Goal: Navigation & Orientation: Find specific page/section

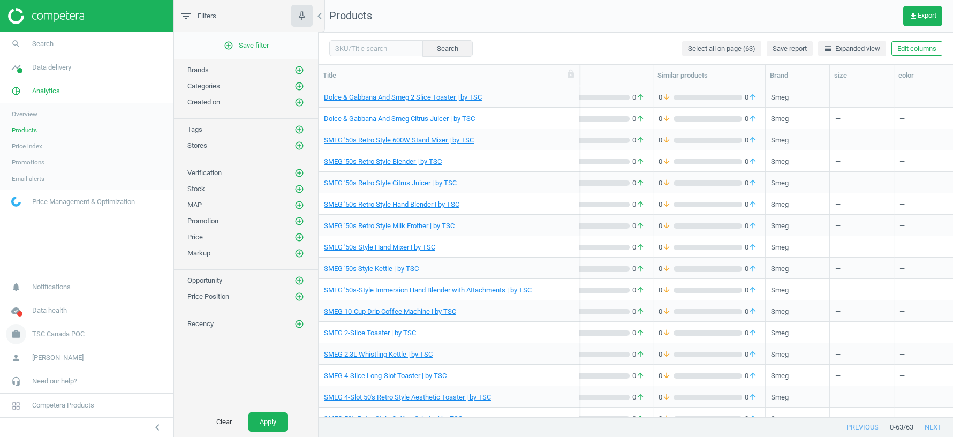
click at [75, 335] on span "TSC Canada POC" at bounding box center [58, 334] width 52 height 10
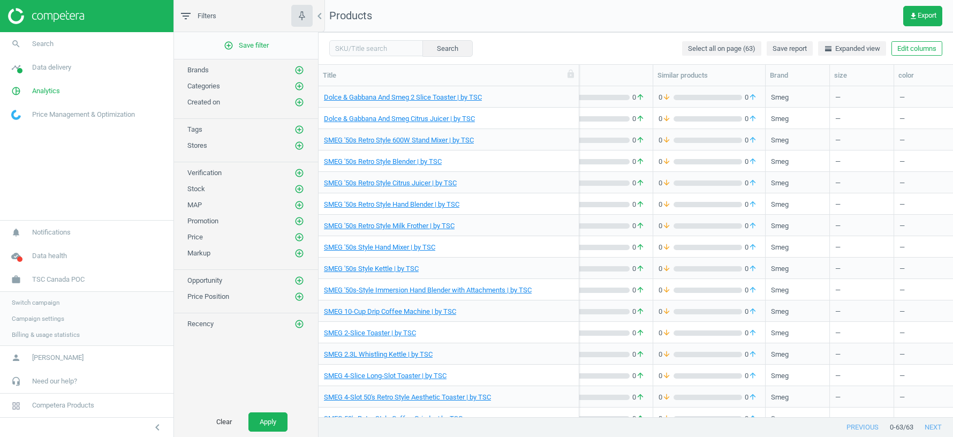
click at [47, 300] on span "Switch campaign" at bounding box center [36, 302] width 48 height 9
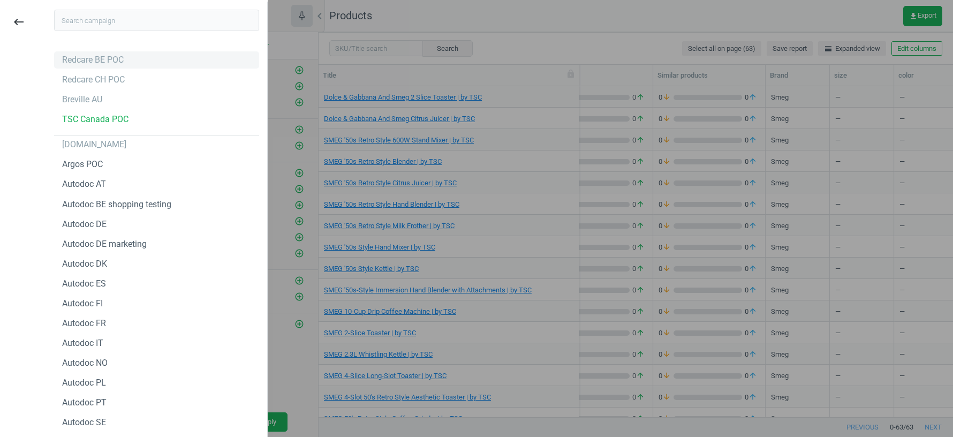
click at [102, 62] on div "Redcare BE POC" at bounding box center [93, 60] width 62 height 12
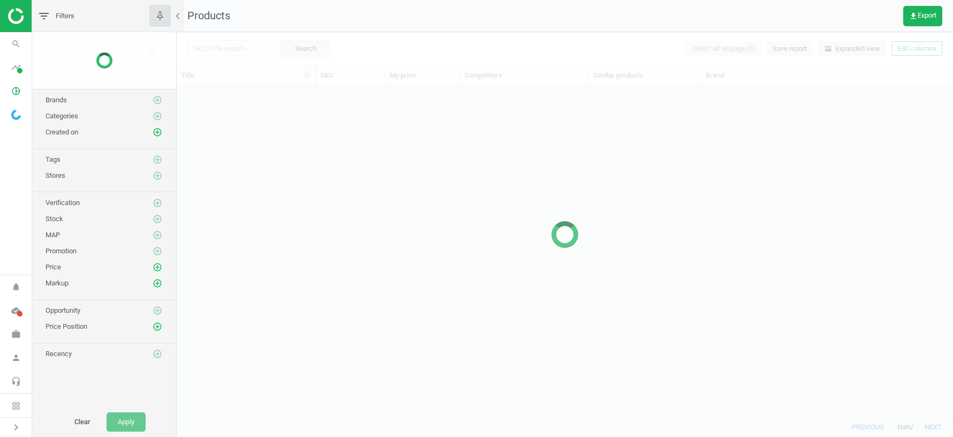
scroll to position [331, 776]
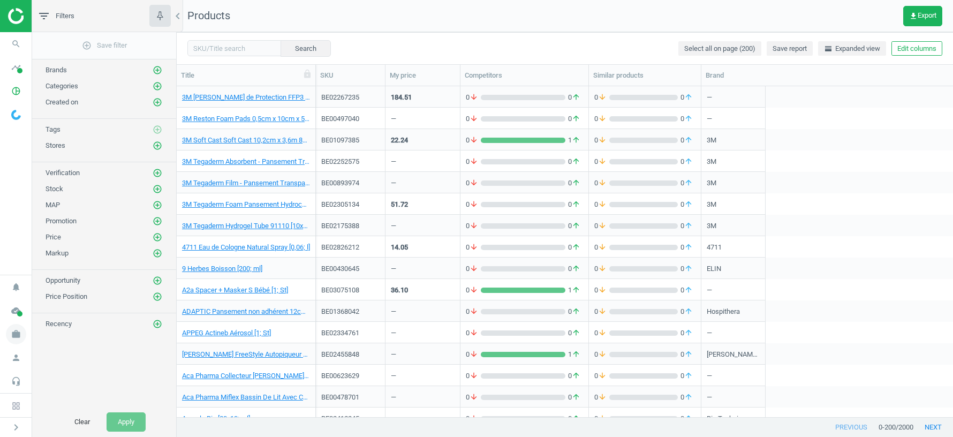
click at [17, 336] on icon "work" at bounding box center [16, 334] width 20 height 20
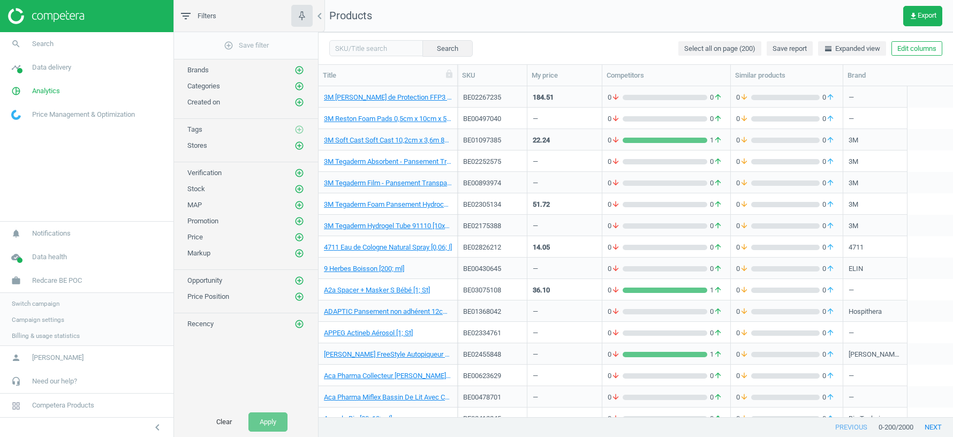
scroll to position [331, 634]
click at [48, 303] on span "Switch campaign" at bounding box center [36, 302] width 48 height 9
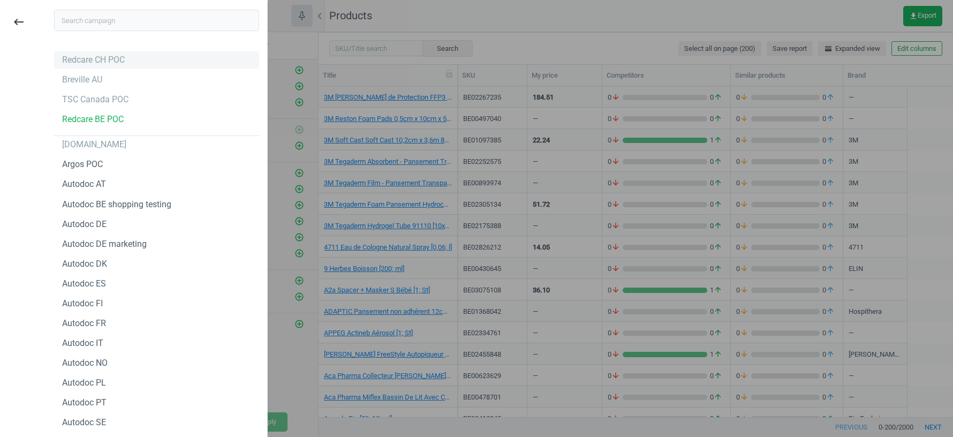
click at [100, 61] on div "Redcare CH POC" at bounding box center [93, 60] width 63 height 12
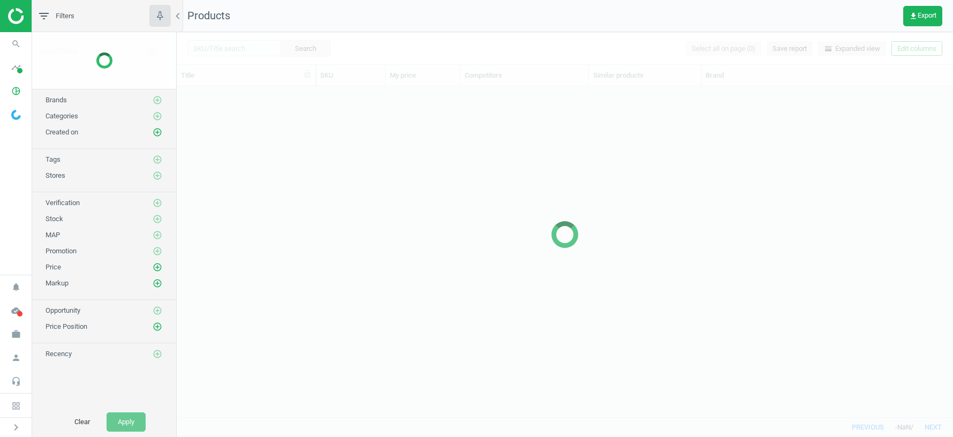
scroll to position [331, 776]
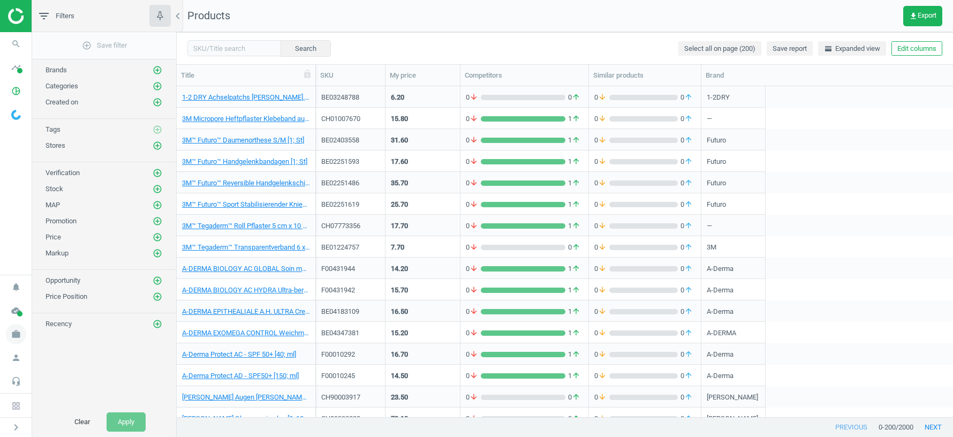
click at [16, 337] on icon "work" at bounding box center [16, 334] width 20 height 20
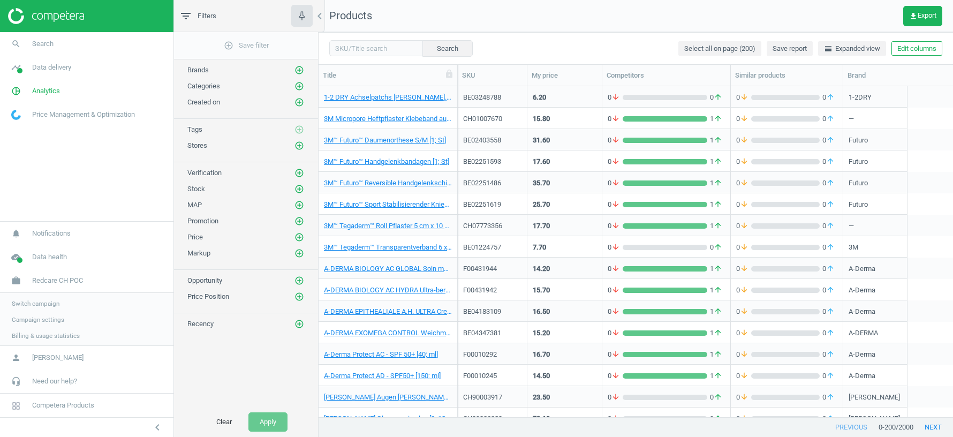
scroll to position [1, 1]
click at [29, 303] on span "Switch campaign" at bounding box center [36, 302] width 48 height 9
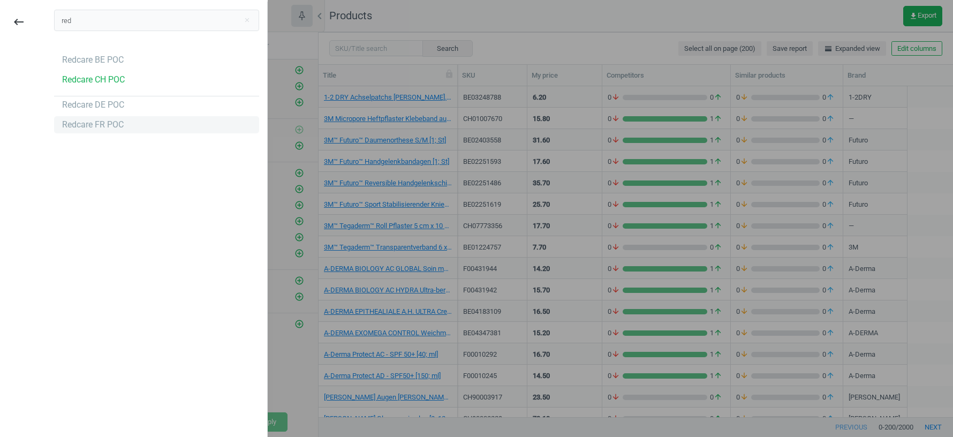
type input "red"
click at [95, 123] on div "Redcare FR POC" at bounding box center [93, 125] width 62 height 12
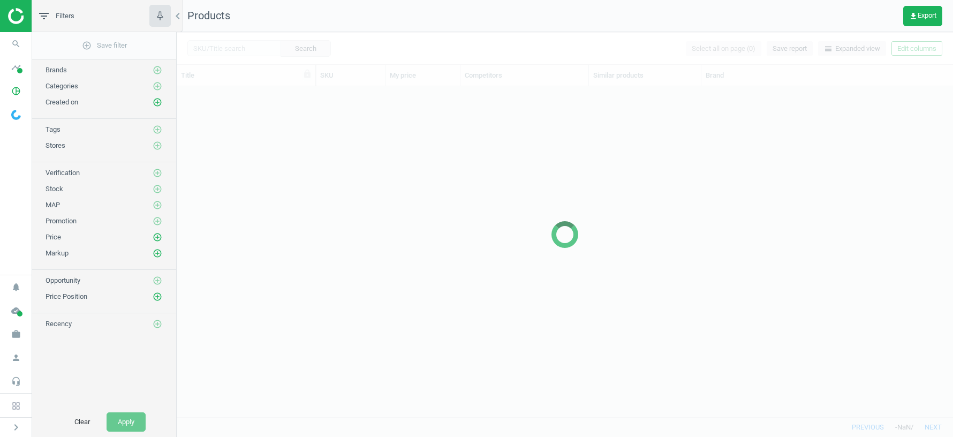
scroll to position [331, 776]
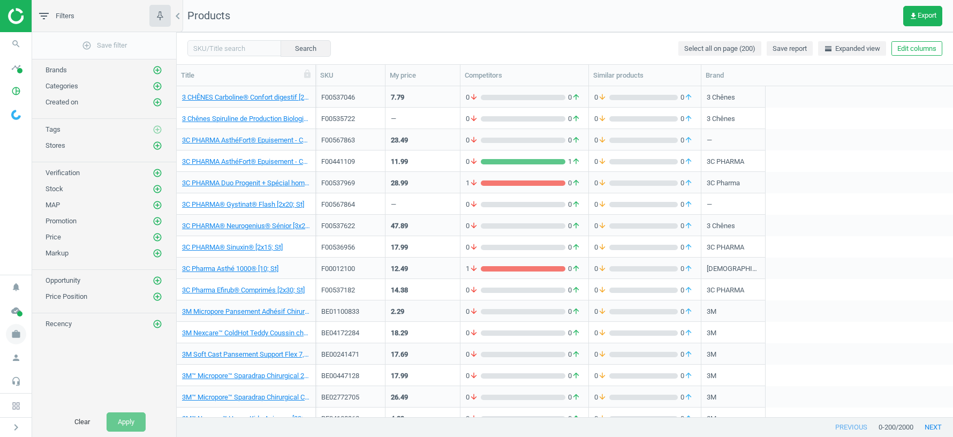
click at [20, 337] on icon "work" at bounding box center [16, 334] width 20 height 20
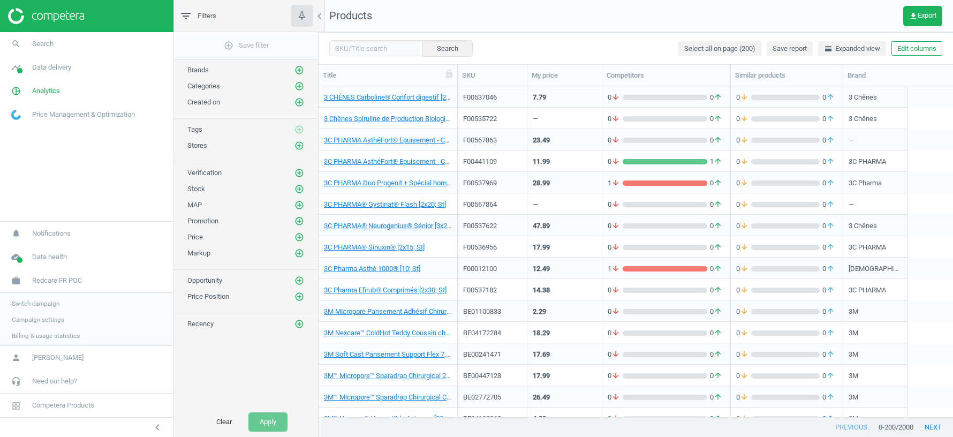
scroll to position [1, 1]
click at [33, 305] on span "Switch campaign" at bounding box center [36, 302] width 48 height 9
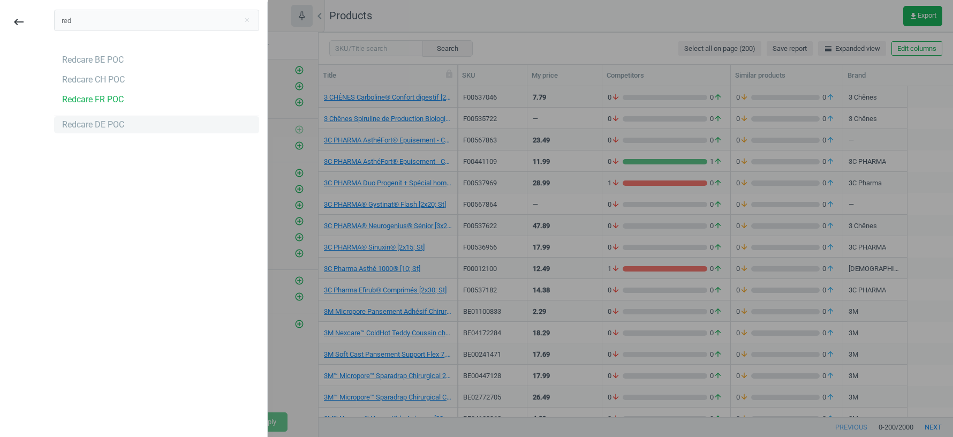
type input "red"
click at [97, 128] on div "Redcare DE POC" at bounding box center [93, 125] width 62 height 12
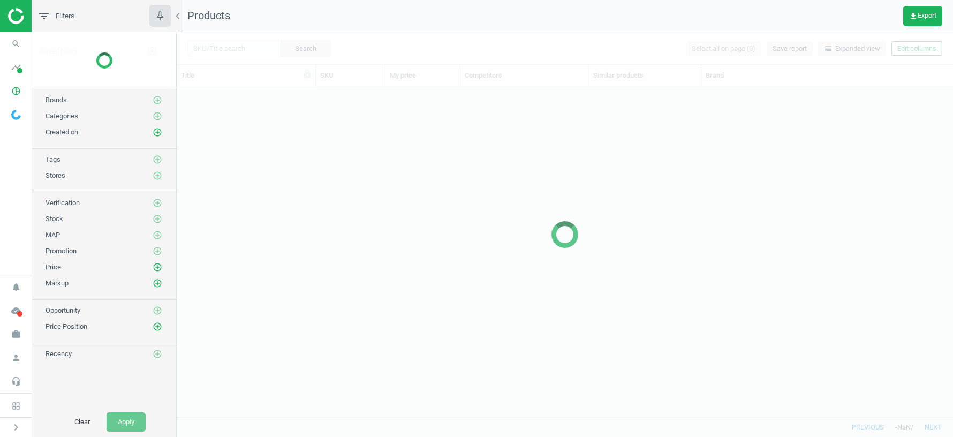
scroll to position [331, 776]
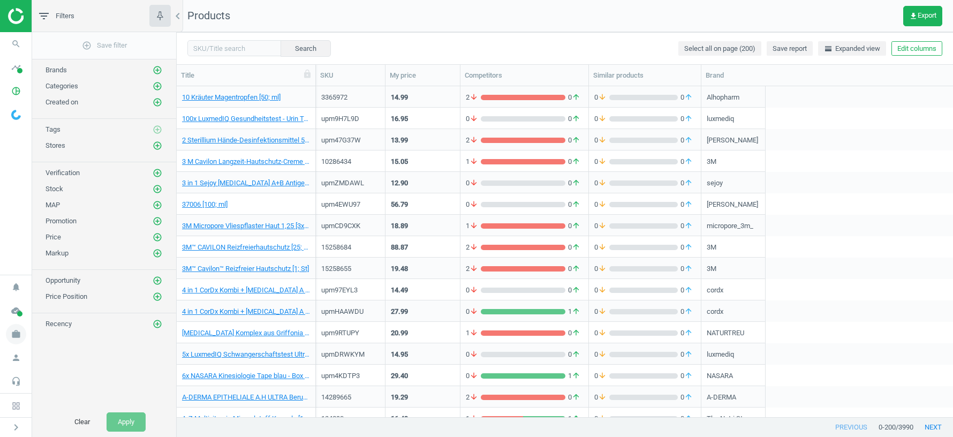
click at [21, 330] on icon "work" at bounding box center [16, 334] width 20 height 20
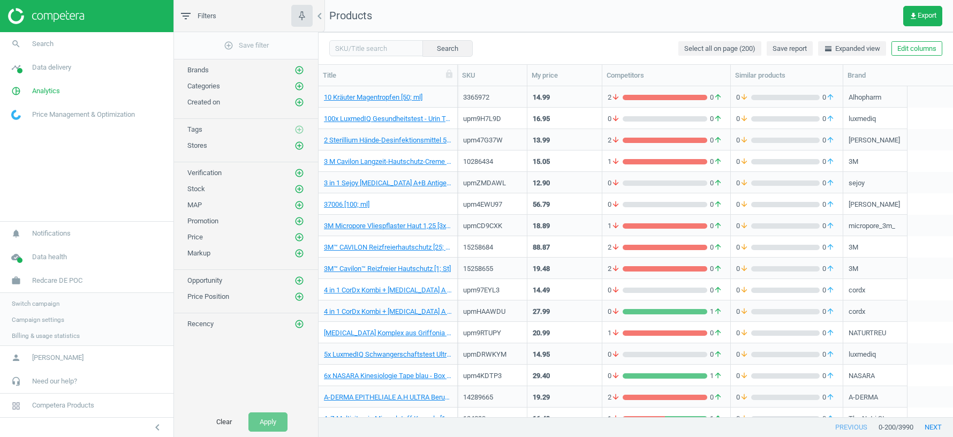
scroll to position [1, 1]
click at [32, 300] on span "Switch campaign" at bounding box center [36, 302] width 48 height 9
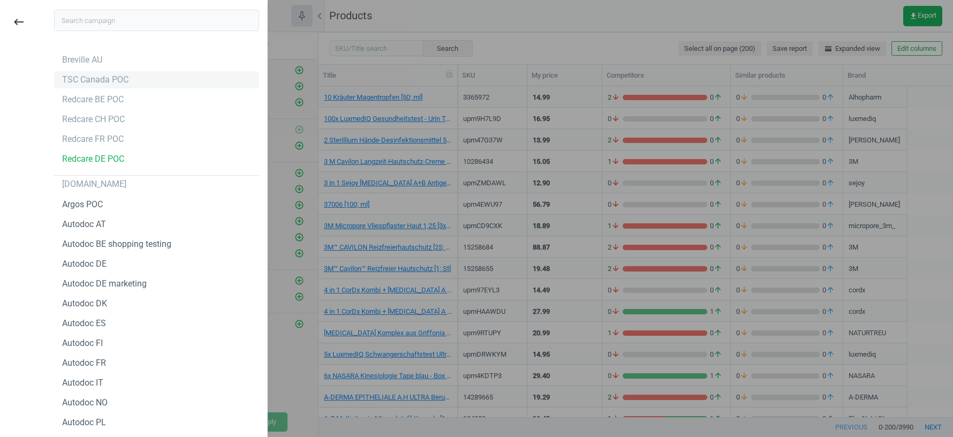
click at [84, 74] on div "TSC Canada POC" at bounding box center [95, 80] width 66 height 12
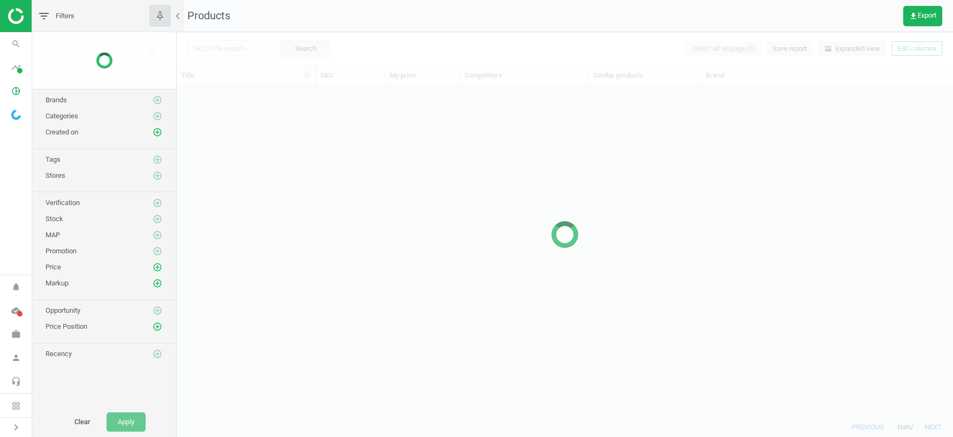
scroll to position [331, 776]
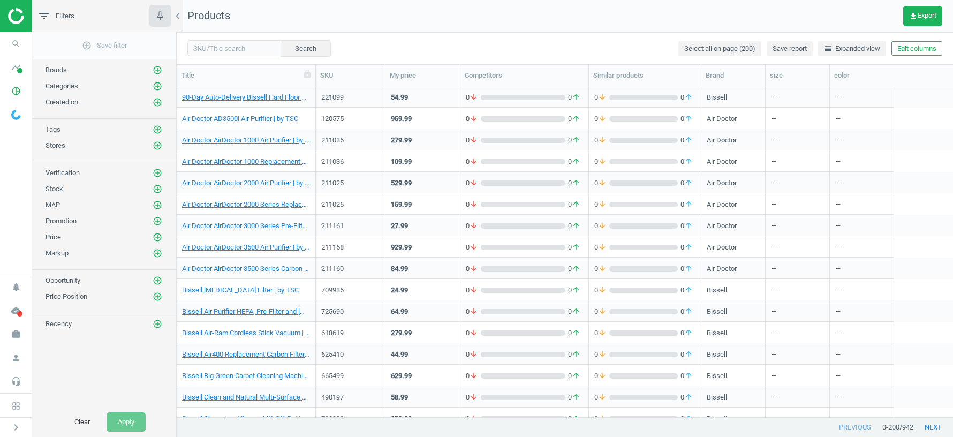
click at [753, 1] on nav "Products get_app Export" at bounding box center [565, 16] width 776 height 32
